Goal: Information Seeking & Learning: Learn about a topic

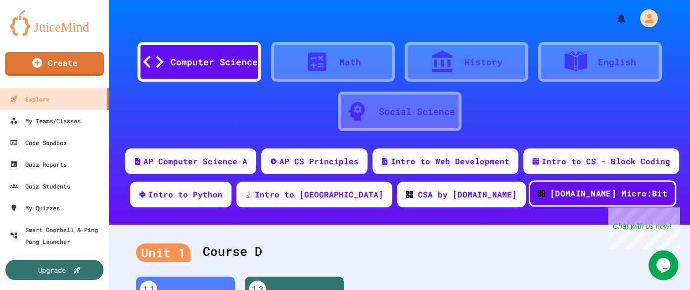
click at [529, 200] on div "[DOMAIN_NAME] Micro:Bit" at bounding box center [603, 193] width 148 height 27
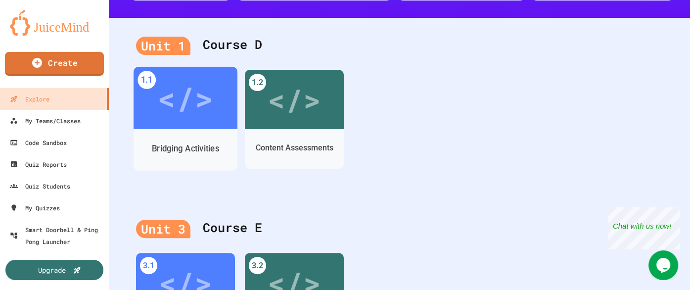
click at [183, 114] on div "</>" at bounding box center [185, 98] width 56 height 47
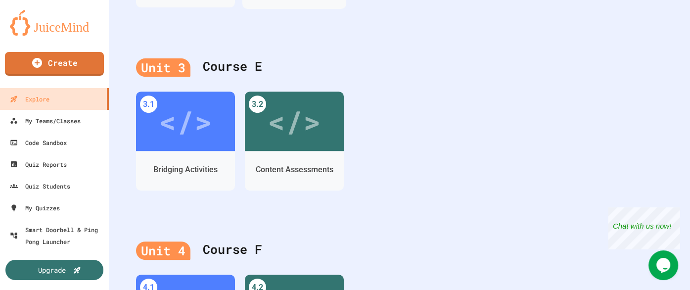
scroll to position [369, 0]
click at [320, 127] on div "</>" at bounding box center [294, 120] width 53 height 45
